Goal: Task Accomplishment & Management: Manage account settings

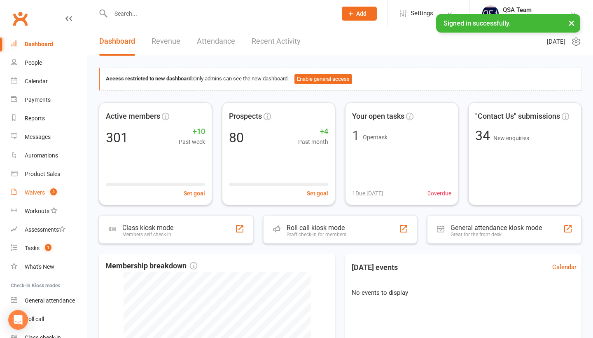
click at [40, 198] on link "Waivers 3" at bounding box center [49, 192] width 76 height 19
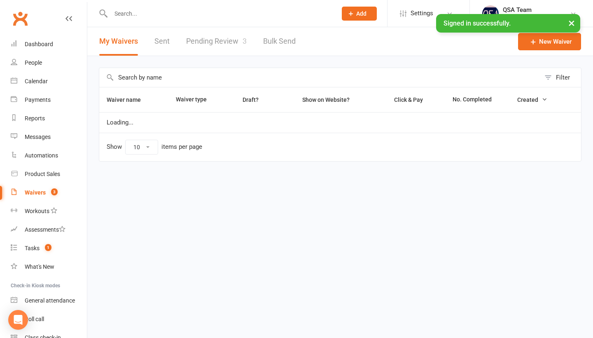
click at [221, 42] on link "Pending Review 3" at bounding box center [216, 41] width 61 height 28
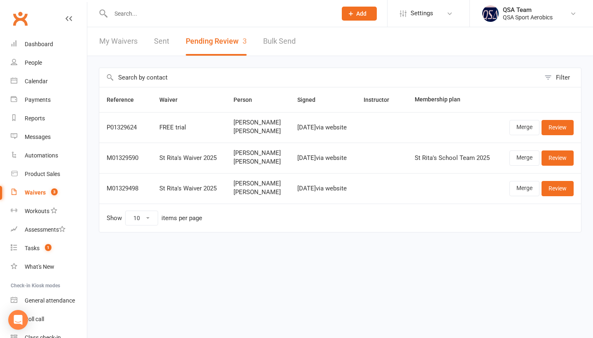
click at [561, 133] on link "Review" at bounding box center [557, 127] width 32 height 15
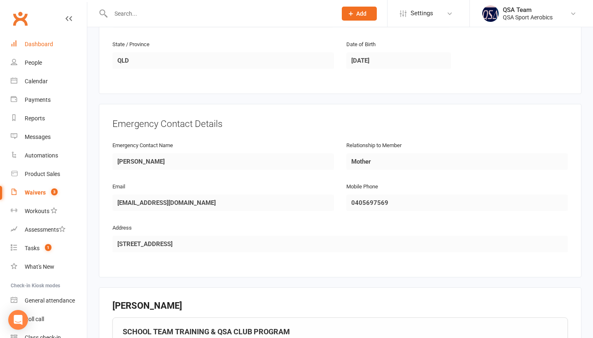
scroll to position [509, 0]
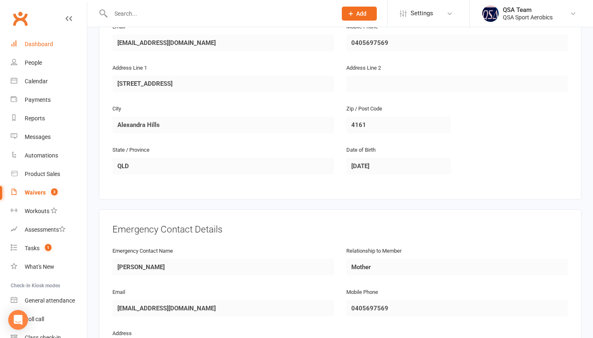
click at [30, 40] on link "Dashboard" at bounding box center [49, 44] width 76 height 19
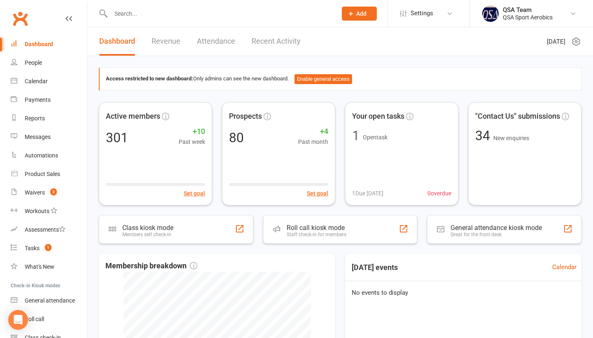
click at [99, 2] on div at bounding box center [215, 13] width 232 height 27
